Goal: Find specific page/section: Find specific page/section

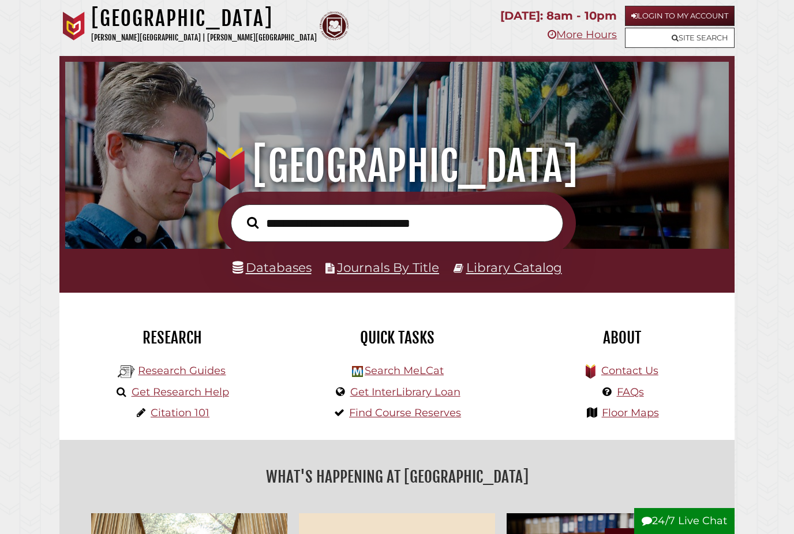
scroll to position [219, 658]
click at [247, 267] on link "Databases" at bounding box center [272, 267] width 79 height 15
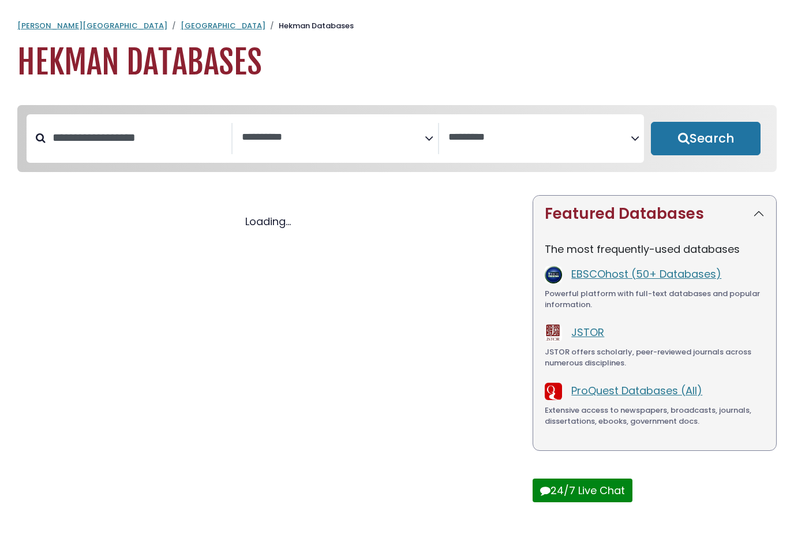
select select "Database Subject Filter"
select select "Database Vendors Filter"
select select "Database Subject Filter"
select select "Database Vendors Filter"
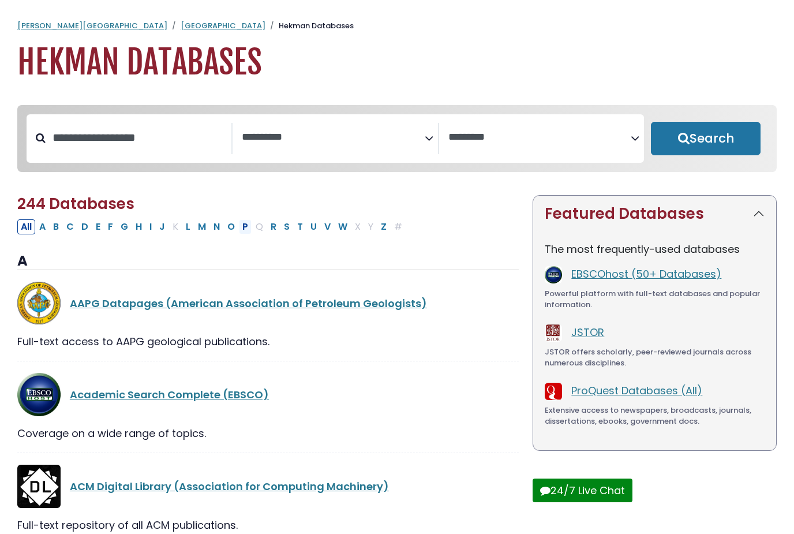
click at [250, 222] on button "P" at bounding box center [245, 226] width 13 height 15
select select "Database Subject Filter"
select select "Database Vendors Filter"
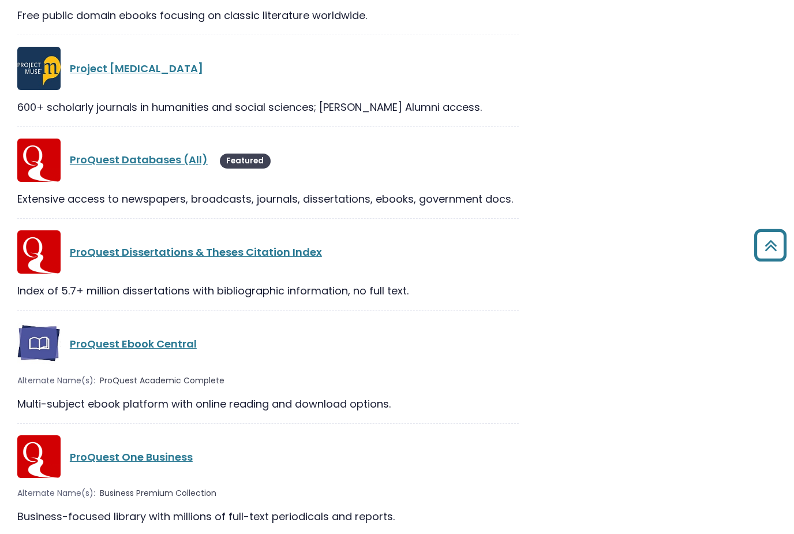
scroll to position [1358, 0]
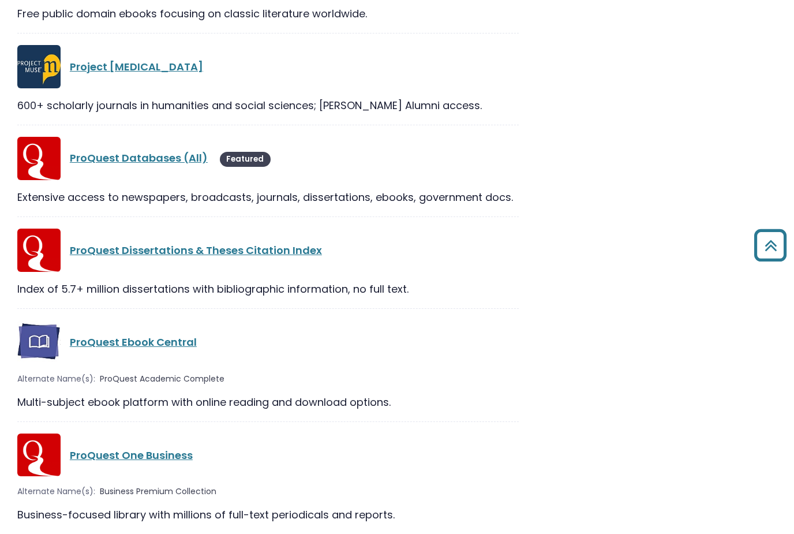
click at [116, 148] on div "ProQuest Databases (All) Featured" at bounding box center [268, 158] width 502 height 43
click at [111, 160] on link "ProQuest Databases (All)" at bounding box center [139, 158] width 138 height 14
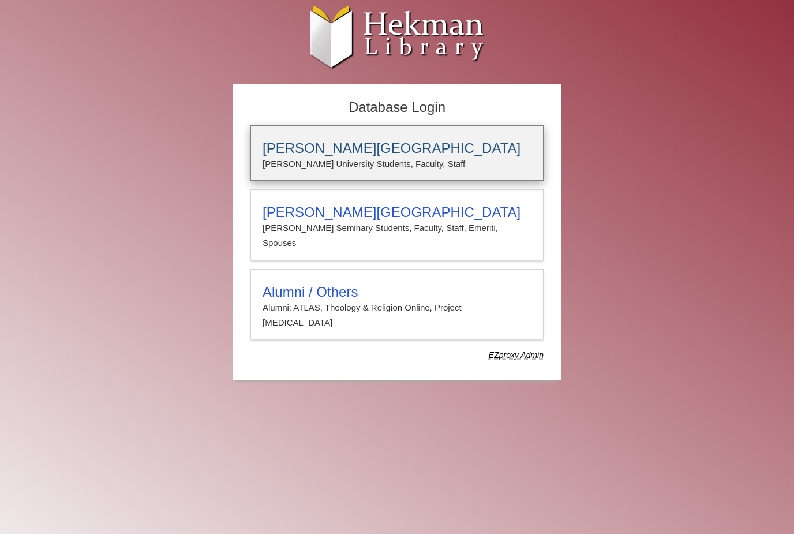
click at [290, 143] on h3 "Calvin University" at bounding box center [397, 148] width 269 height 16
